Goal: Complete application form

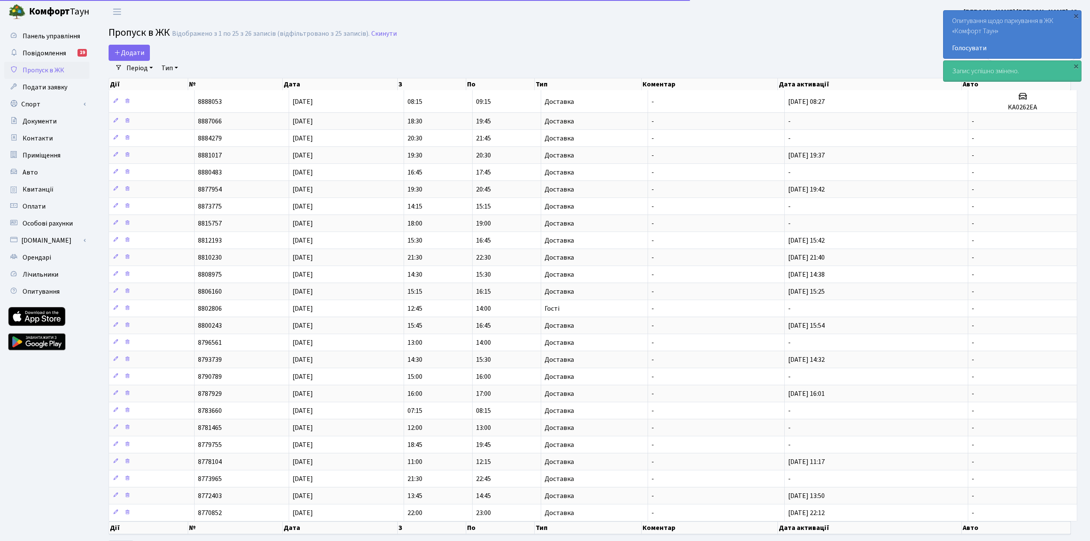
select select "25"
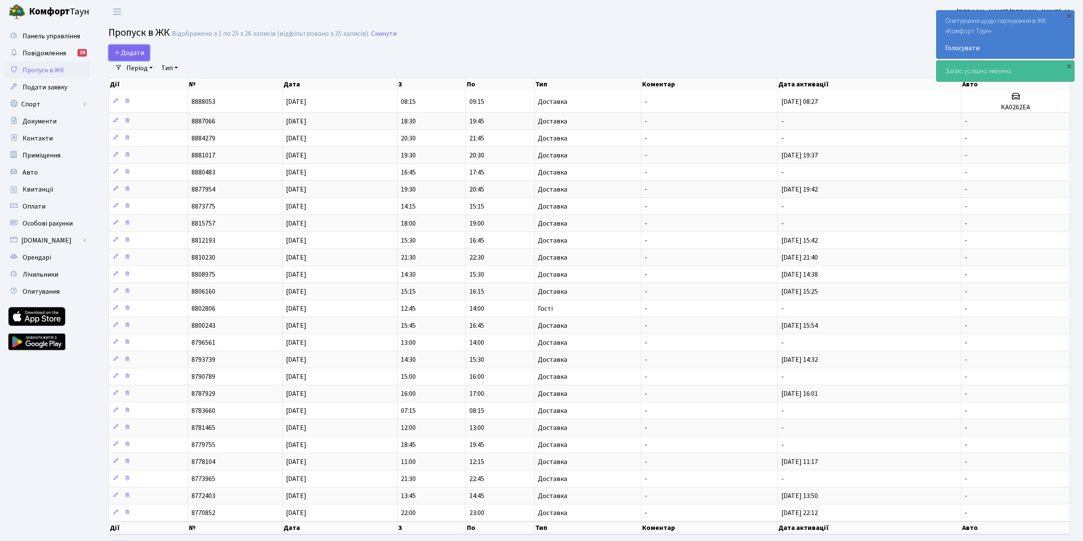
drag, startPoint x: 138, startPoint y: 50, endPoint x: 163, endPoint y: 52, distance: 25.2
click at [137, 50] on span "Додати" at bounding box center [129, 52] width 30 height 9
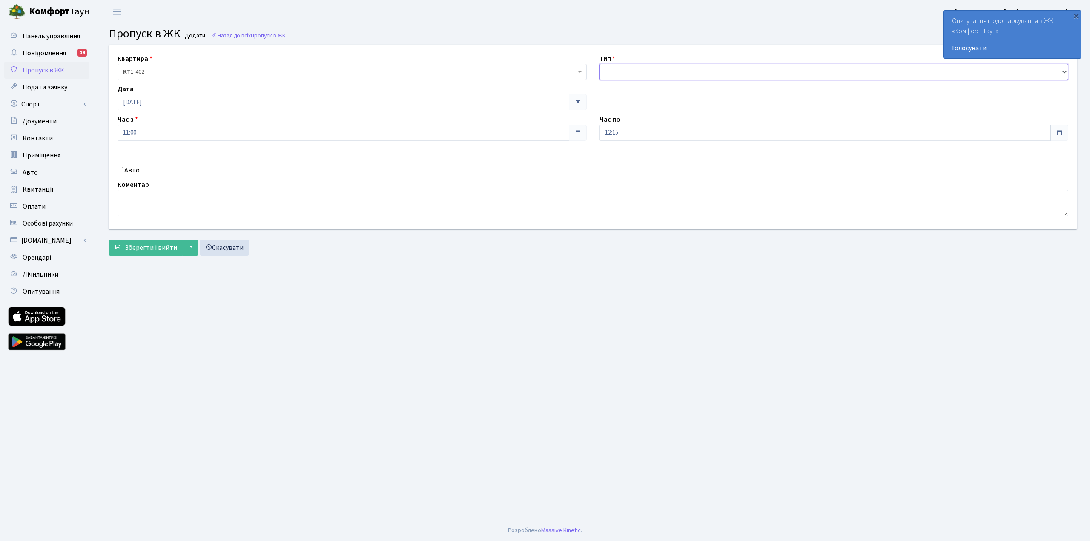
click at [723, 74] on select "- Доставка Таксі Гості Сервіс" at bounding box center [833, 72] width 469 height 16
select select "1"
click at [599, 64] on select "- Доставка Таксі Гості Сервіс" at bounding box center [833, 72] width 469 height 16
click at [127, 246] on span "Зберегти і вийти" at bounding box center [151, 247] width 52 height 9
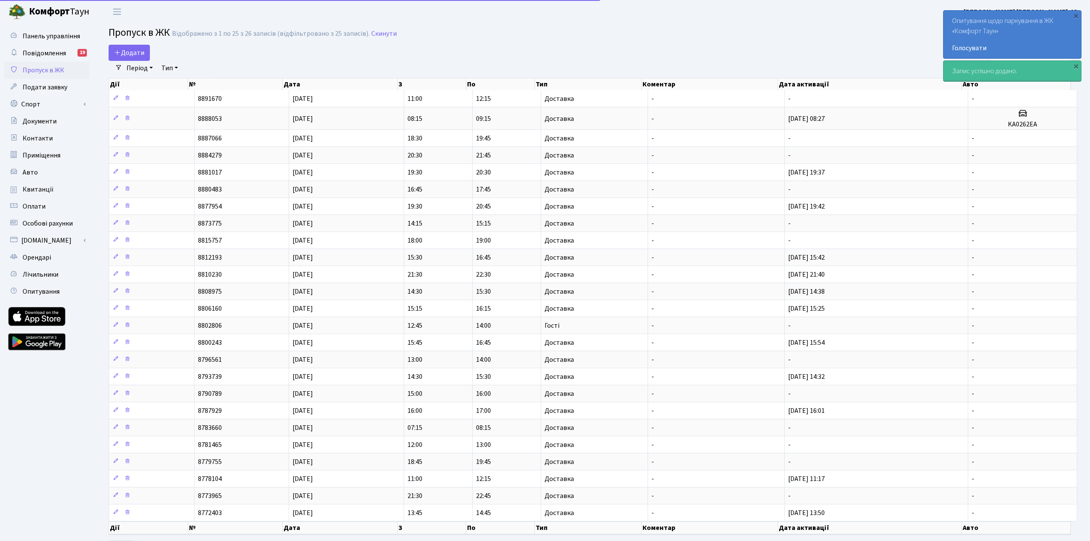
select select "25"
